Goal: Task Accomplishment & Management: Manage account settings

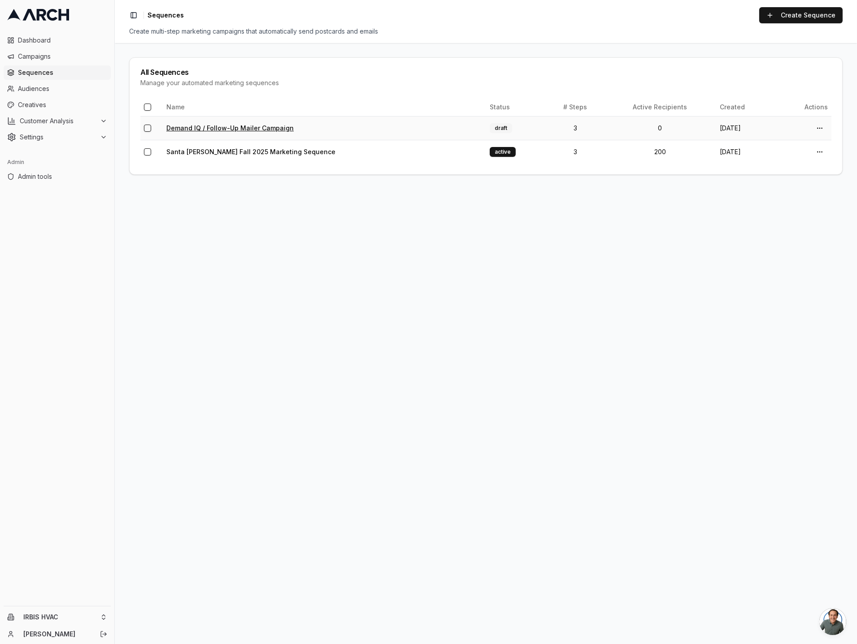
click at [186, 127] on link "Demand IQ / Follow-Up Mailer Campaign" at bounding box center [229, 128] width 127 height 8
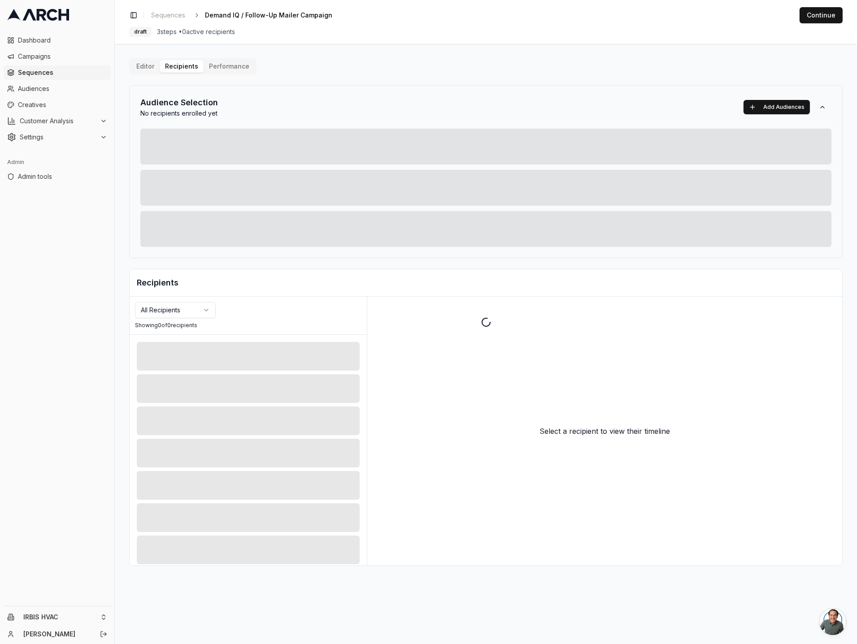
click at [181, 66] on div "Editor Recipients Performance Audience Selection No recipients enrolled yet Add…" at bounding box center [486, 312] width 714 height 508
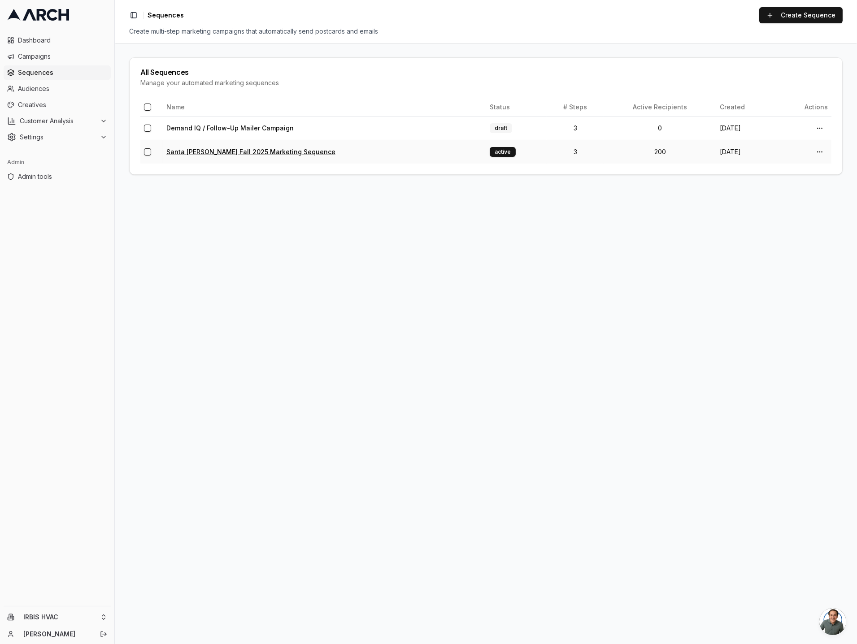
click at [257, 154] on link "Santa [PERSON_NAME] Fall 2025 Marketing Sequence" at bounding box center [250, 152] width 169 height 8
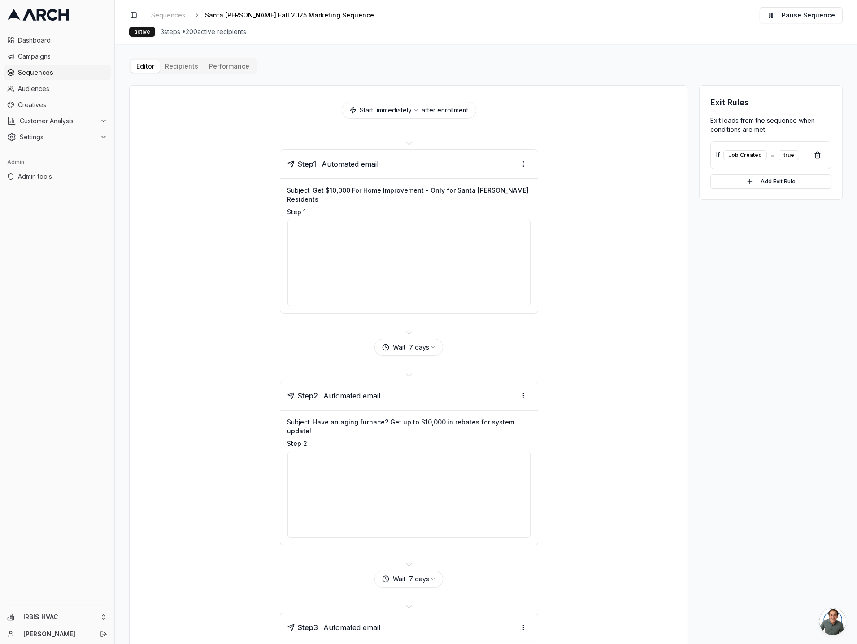
click at [220, 69] on button "Performance" at bounding box center [229, 66] width 51 height 13
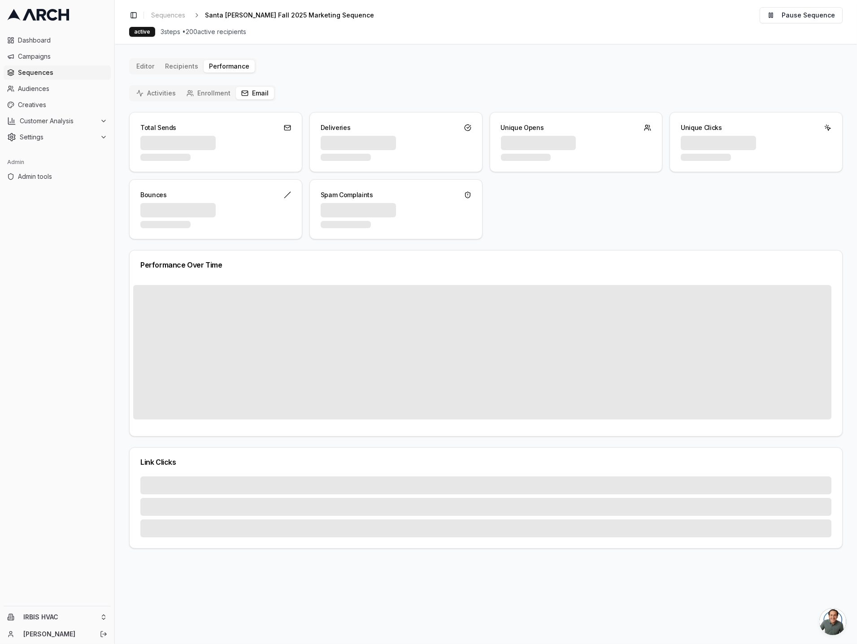
click at [261, 88] on button "Email" at bounding box center [255, 93] width 38 height 13
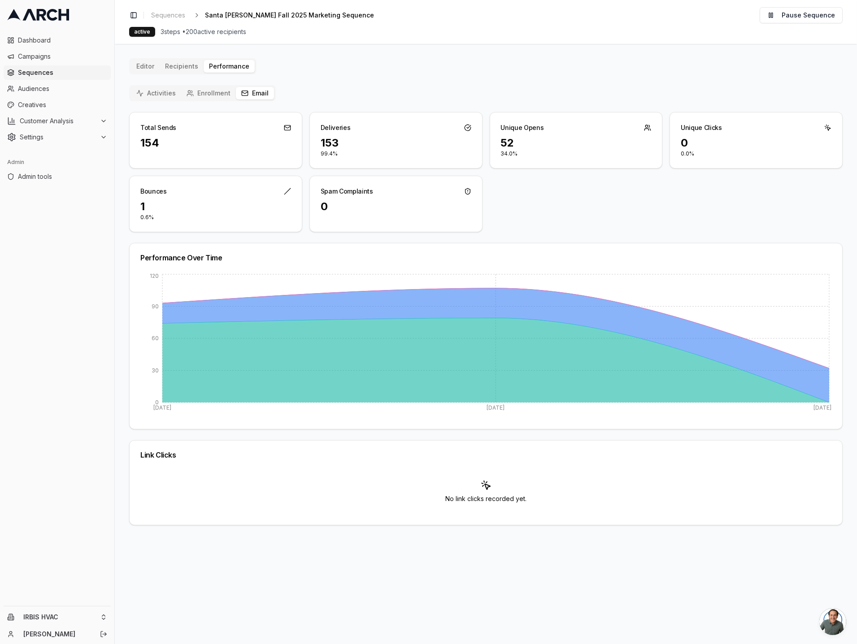
click at [210, 92] on button "Enrollment" at bounding box center [208, 93] width 55 height 13
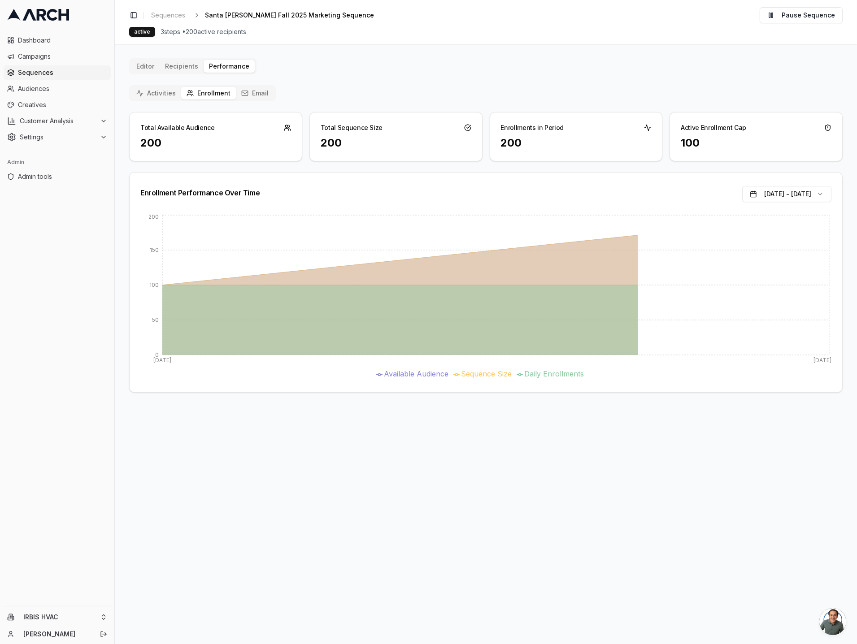
click at [149, 97] on button "Activities" at bounding box center [156, 93] width 50 height 13
